Goal: Check status: Check status

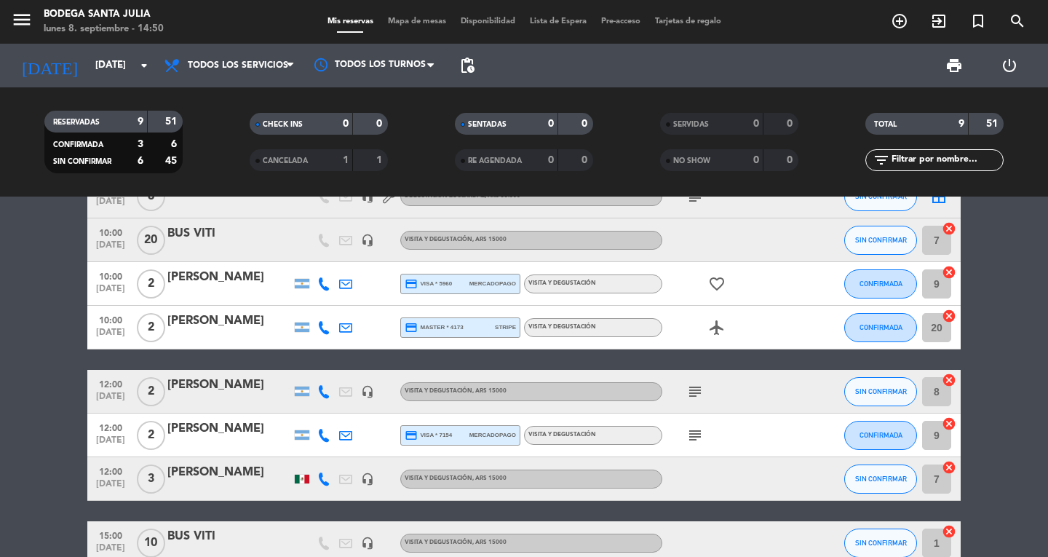
scroll to position [146, 0]
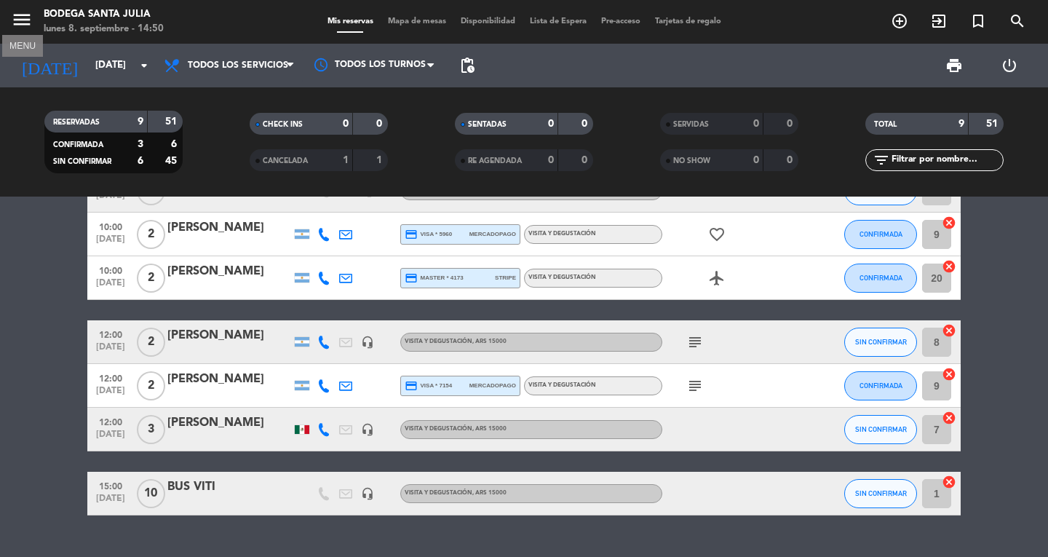
drag, startPoint x: 27, startPoint y: 14, endPoint x: 19, endPoint y: 16, distance: 8.3
click at [25, 15] on icon "menu" at bounding box center [22, 20] width 22 height 22
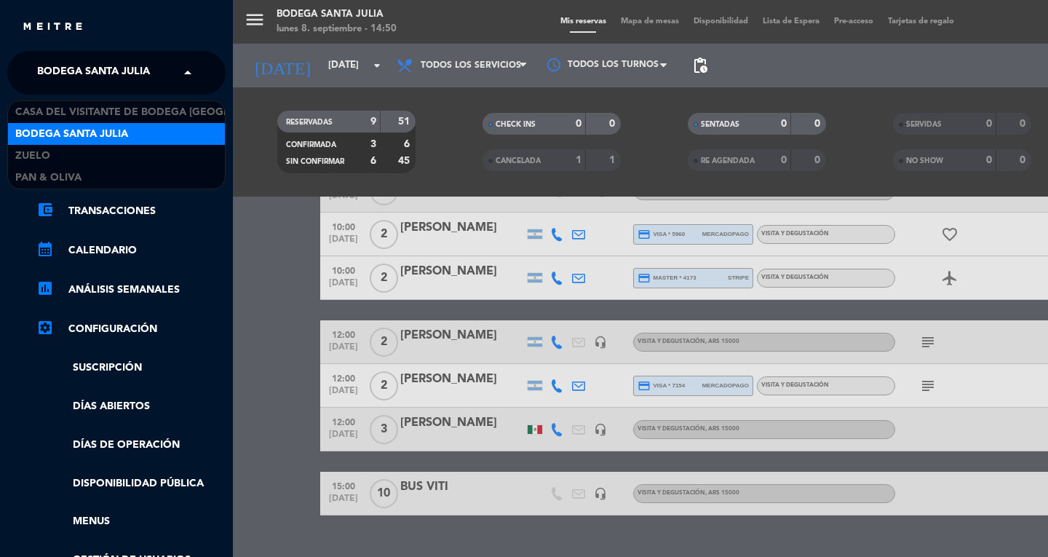
click at [92, 81] on span "Bodega Santa Julia" at bounding box center [93, 72] width 113 height 31
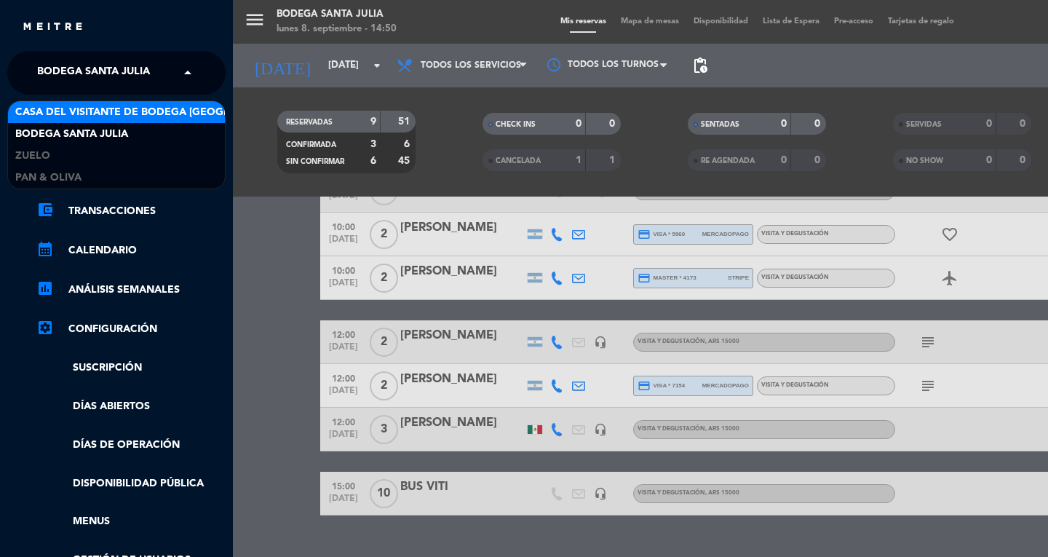
click at [41, 106] on span "Casa del Visitante de Bodega [GEOGRAPHIC_DATA][PERSON_NAME]" at bounding box center [198, 112] width 366 height 17
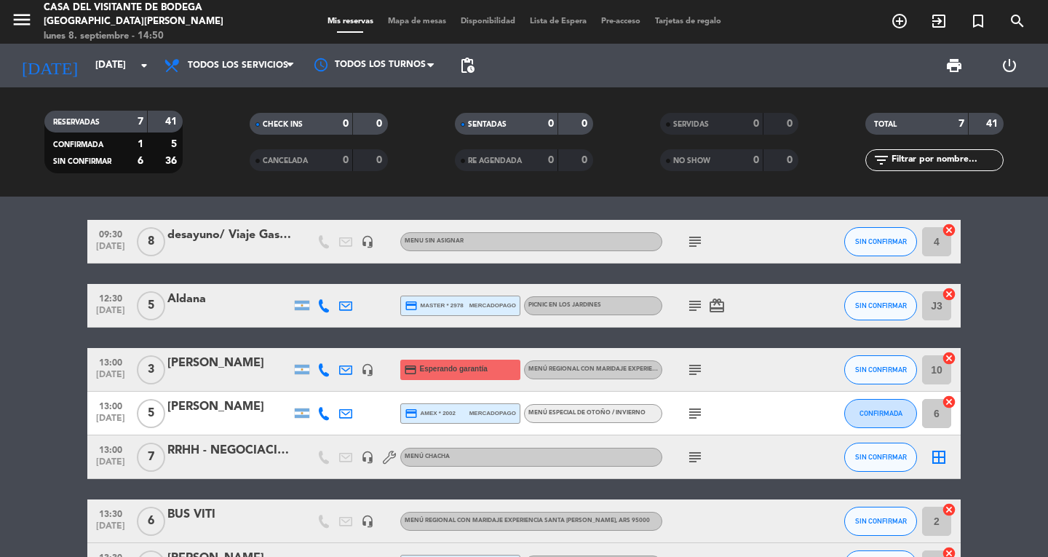
scroll to position [0, 0]
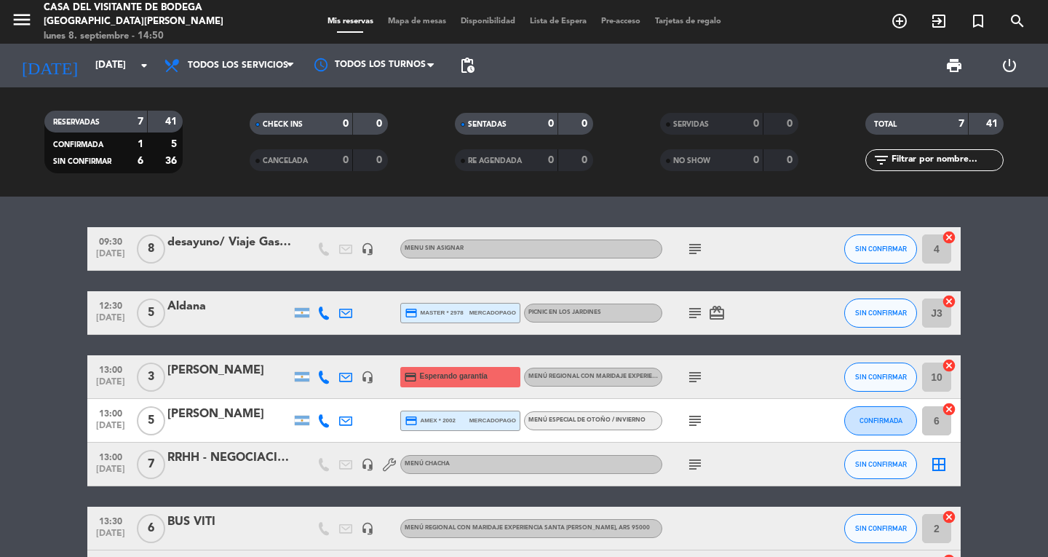
click at [703, 307] on icon "subject" at bounding box center [694, 312] width 17 height 17
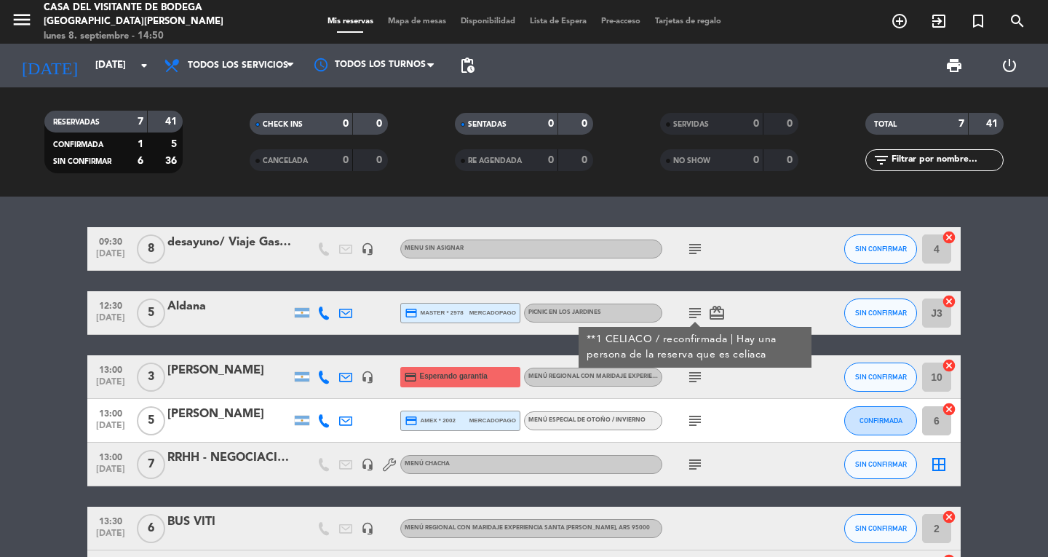
click at [0, 386] on bookings-row "09:30 [DATE] 8 desayuno/ Viaje Gastronomicos / Fer Dol - [PERSON_NAME] headset_…" at bounding box center [524, 410] width 1048 height 367
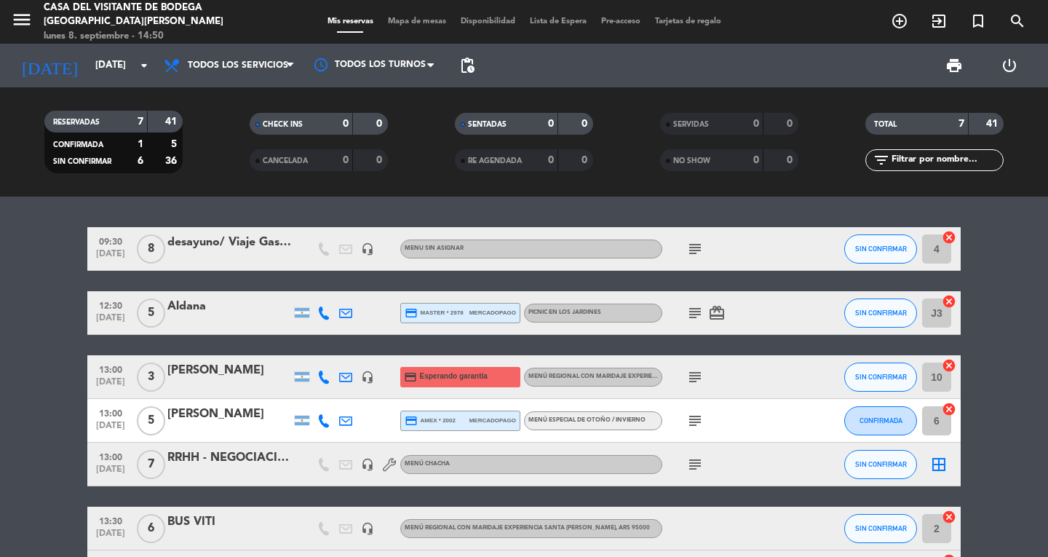
click at [692, 247] on icon "subject" at bounding box center [694, 248] width 17 height 17
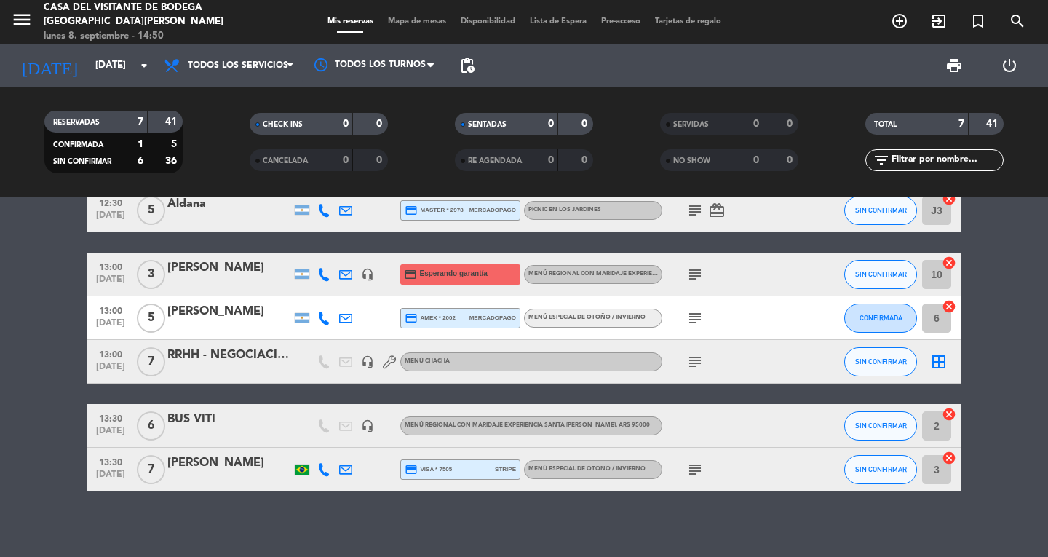
scroll to position [110, 0]
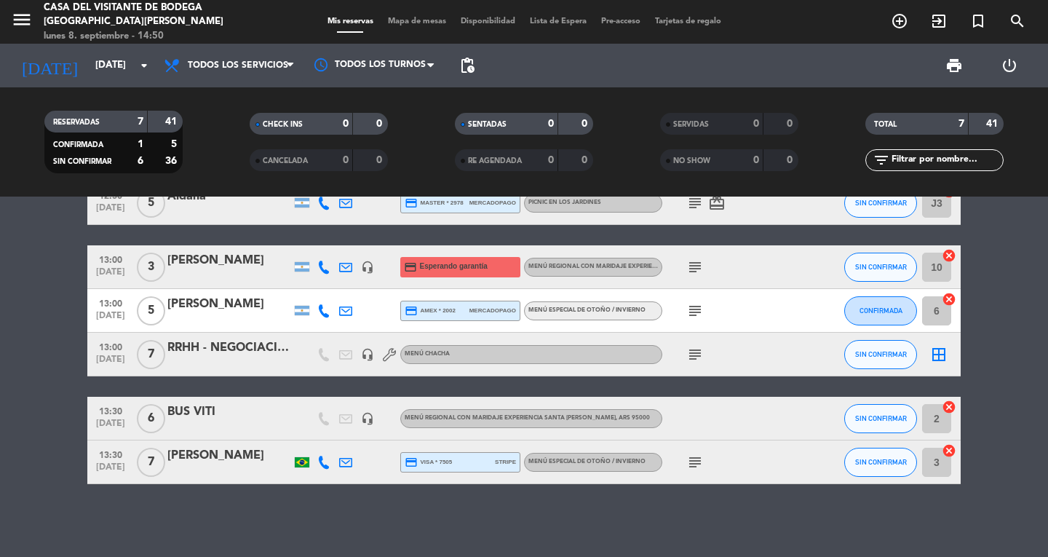
click at [702, 301] on div "subject" at bounding box center [727, 310] width 131 height 43
click at [693, 305] on icon "subject" at bounding box center [694, 310] width 17 height 17
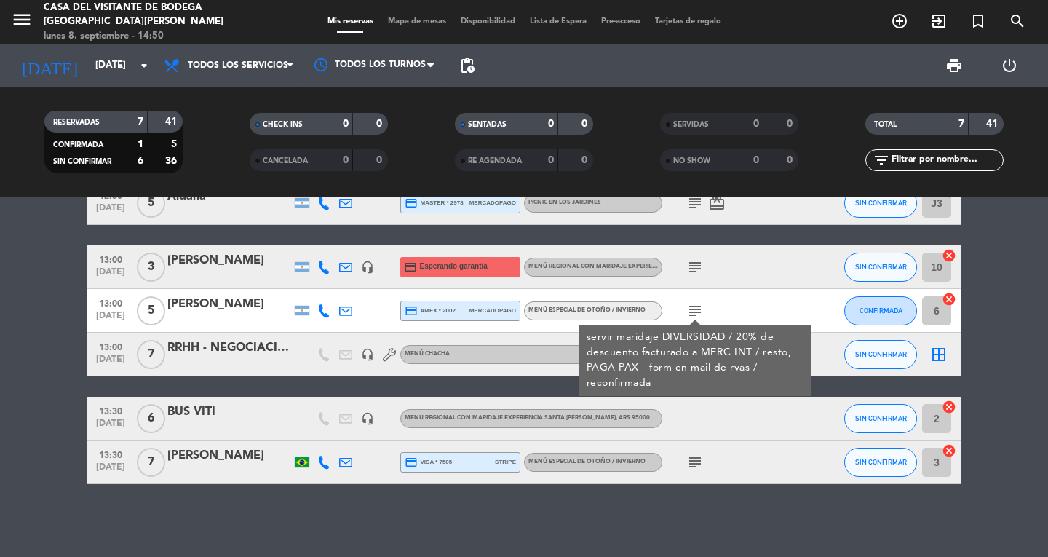
click at [13, 3] on div "menu Casa del Visitante de Bodega Santa [PERSON_NAME] [DATE] 8. septiembre - 14…" at bounding box center [131, 22] width 262 height 43
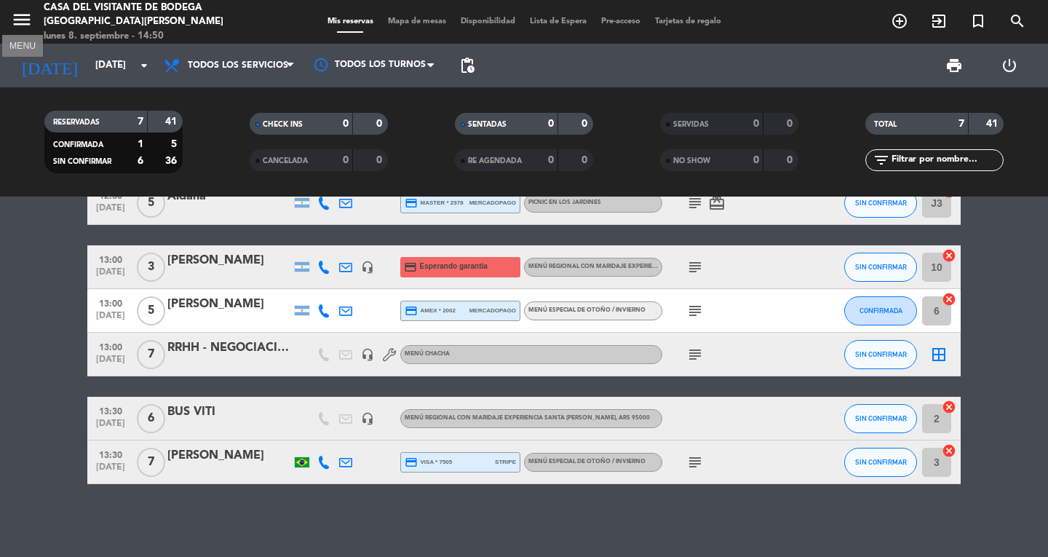
click at [28, 13] on icon "menu" at bounding box center [22, 20] width 22 height 22
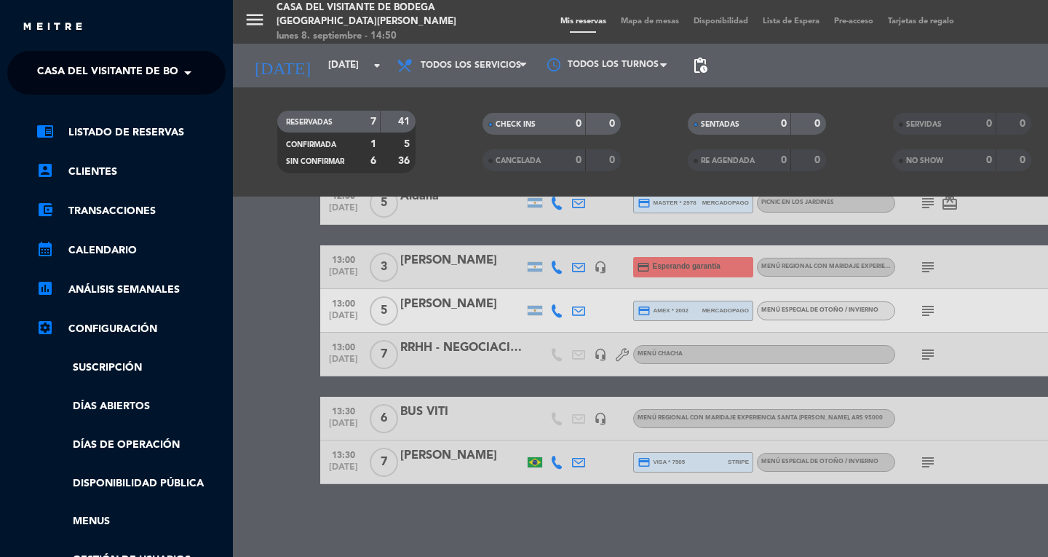
click at [43, 65] on span "Casa del Visitante de Bodega [GEOGRAPHIC_DATA][PERSON_NAME]" at bounding box center [220, 72] width 366 height 31
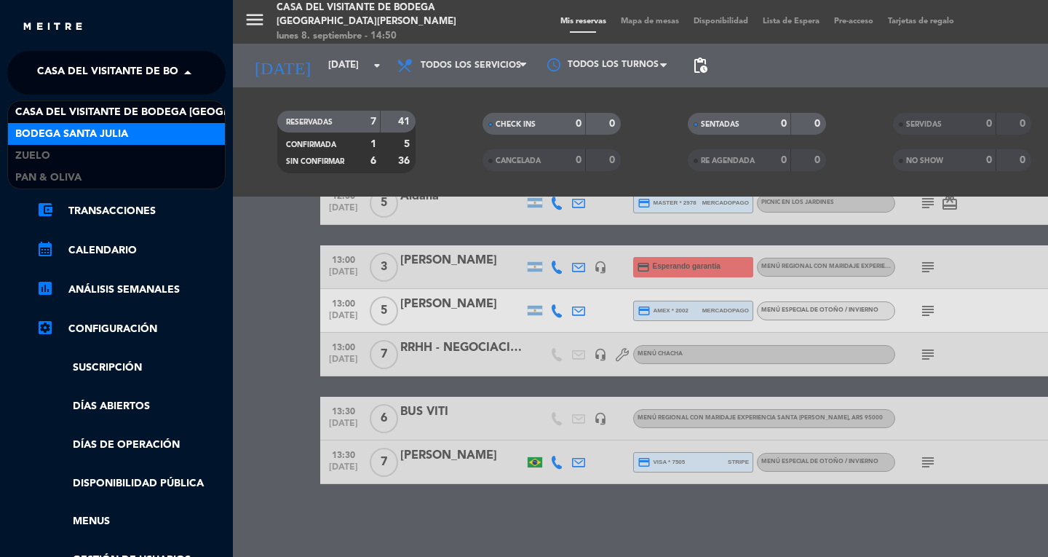
click at [70, 126] on span "Bodega Santa Julia" at bounding box center [71, 134] width 113 height 17
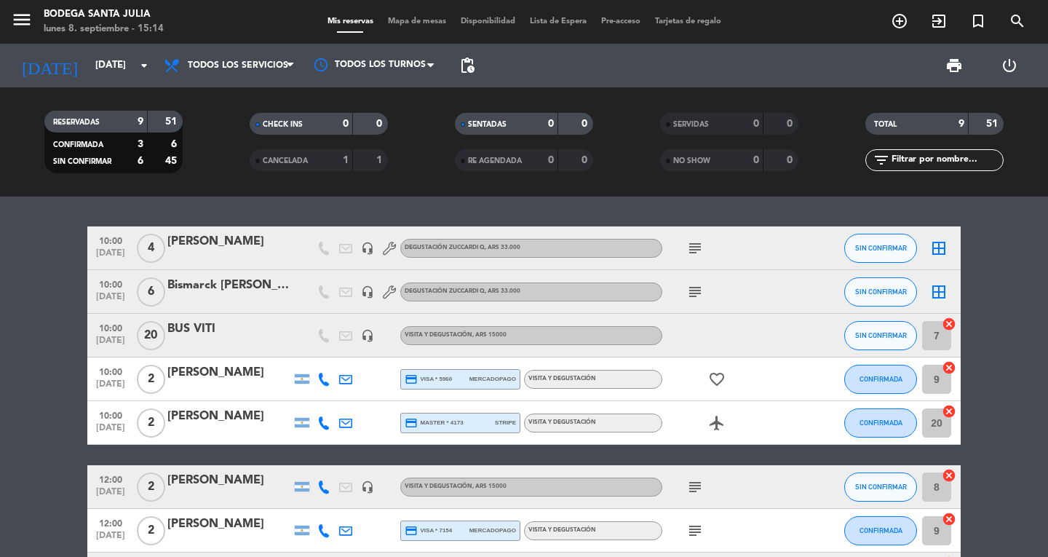
scroll to position [0, 0]
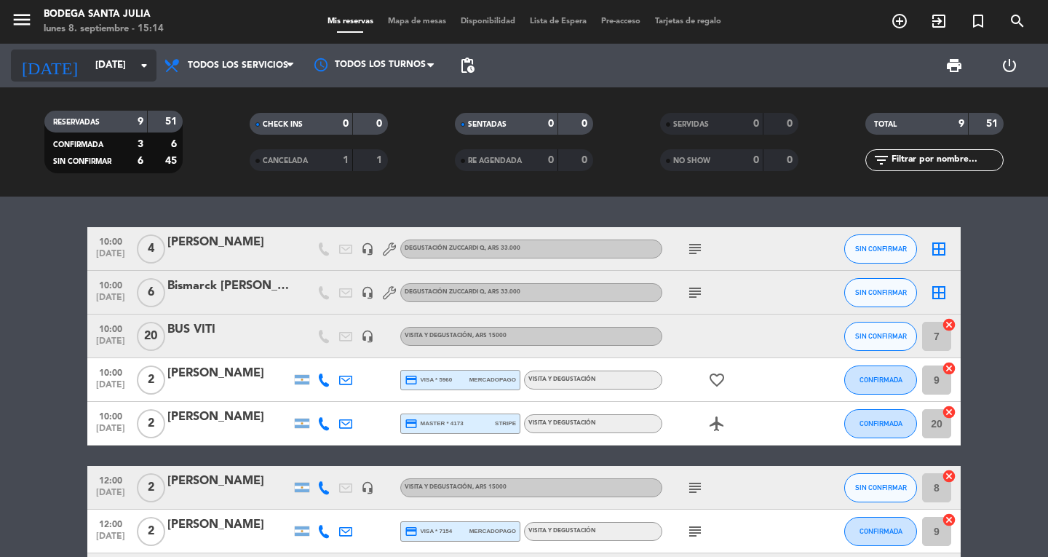
click at [90, 57] on input "[DATE]" at bounding box center [152, 65] width 128 height 26
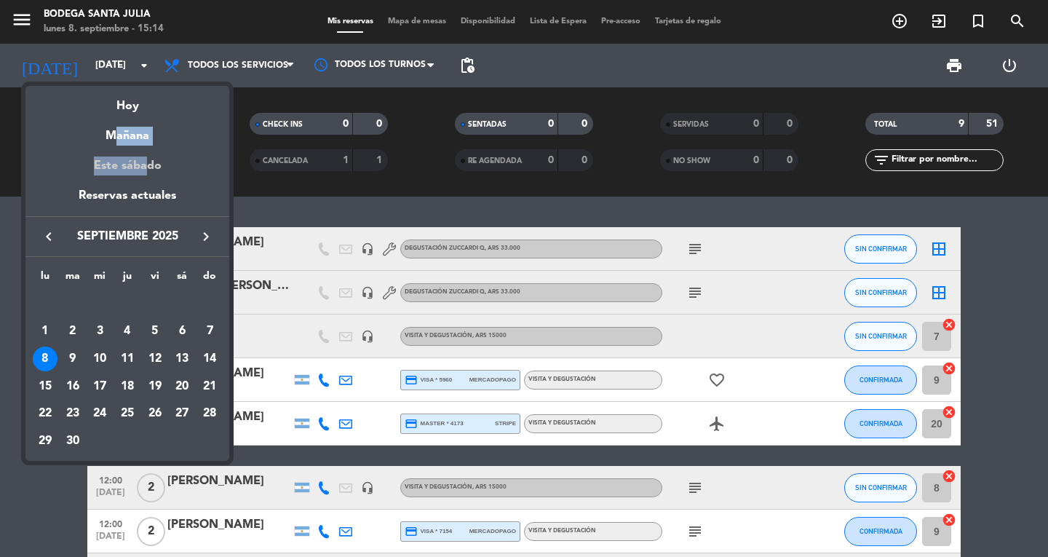
click at [143, 154] on div "semana que viene esta semana semana previa misma semana del año anterior [DATE]…" at bounding box center [127, 172] width 204 height 172
click at [151, 135] on div "Mañana" at bounding box center [127, 131] width 204 height 30
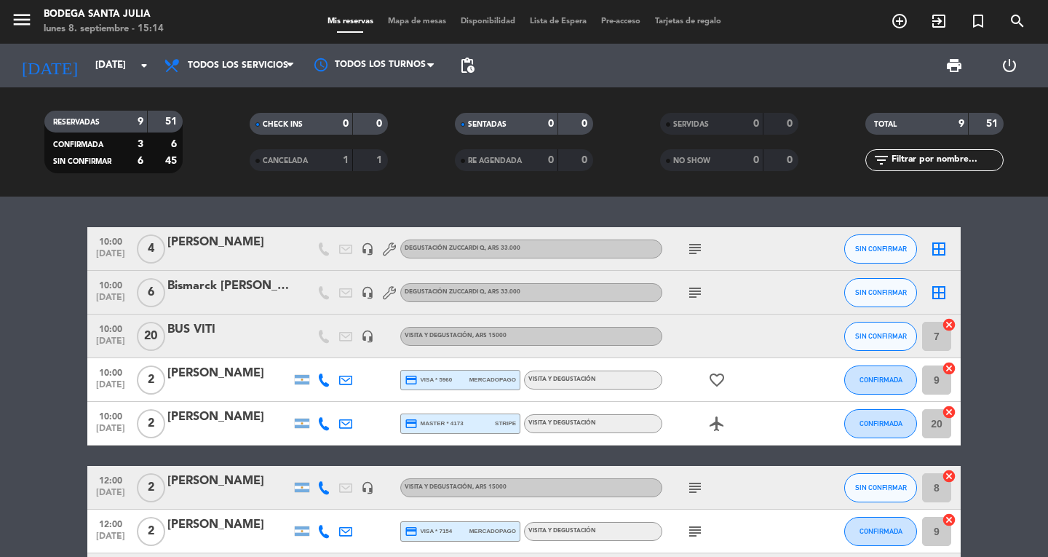
type input "[DATE]"
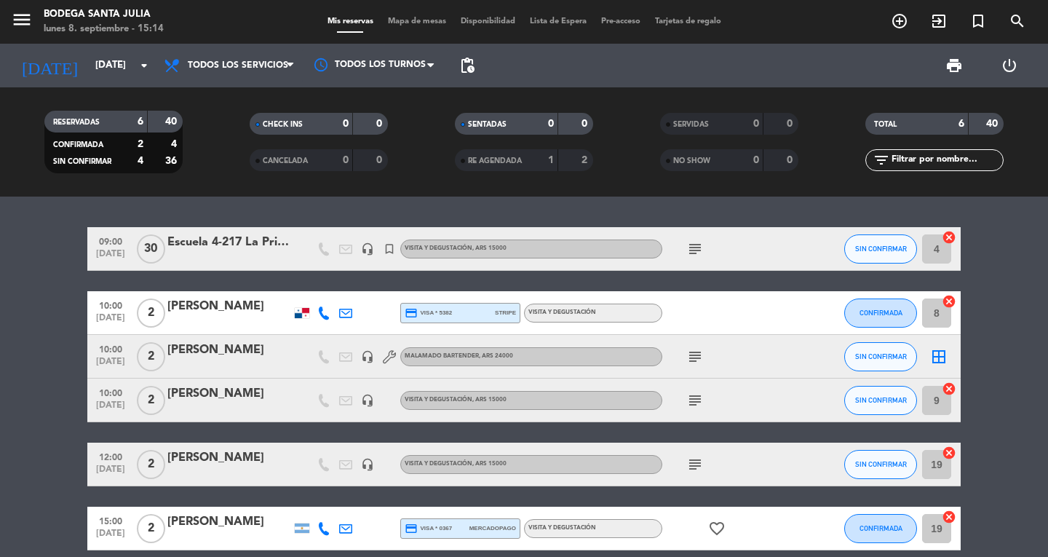
scroll to position [66, 0]
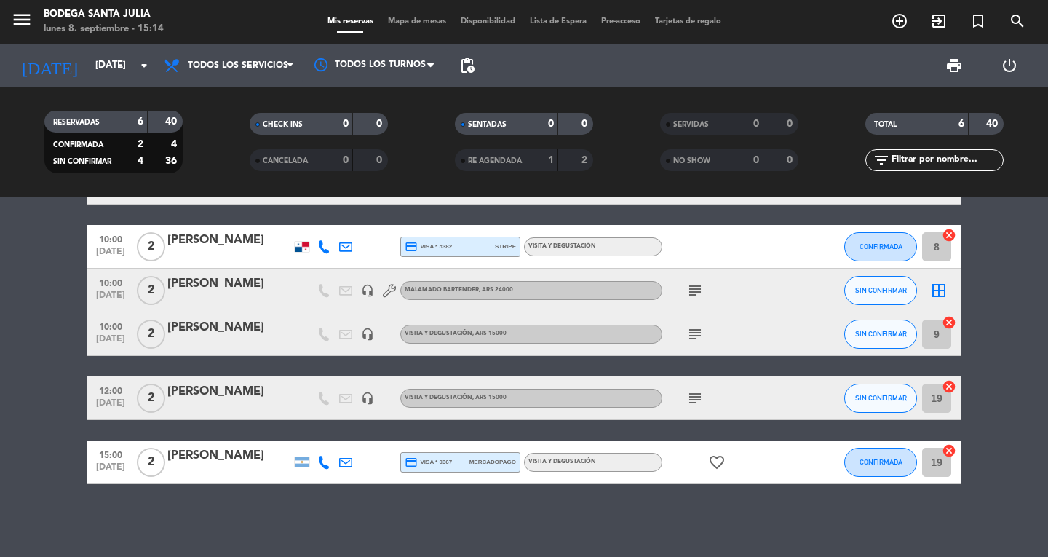
click at [702, 289] on icon "subject" at bounding box center [694, 290] width 17 height 17
drag, startPoint x: 0, startPoint y: 317, endPoint x: 27, endPoint y: 318, distance: 27.0
click at [27, 318] on bookings-row "09:00 [DATE] Escuela 4-217 La Primavera headset_mic turned_in_not Visita y Degu…" at bounding box center [524, 322] width 1048 height 323
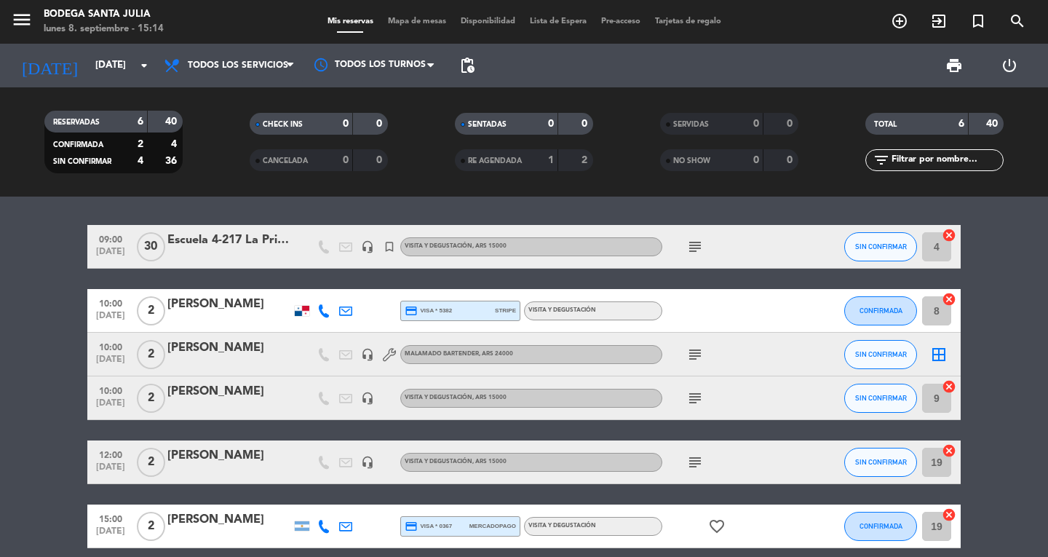
scroll to position [0, 0]
